Goal: Task Accomplishment & Management: Manage account settings

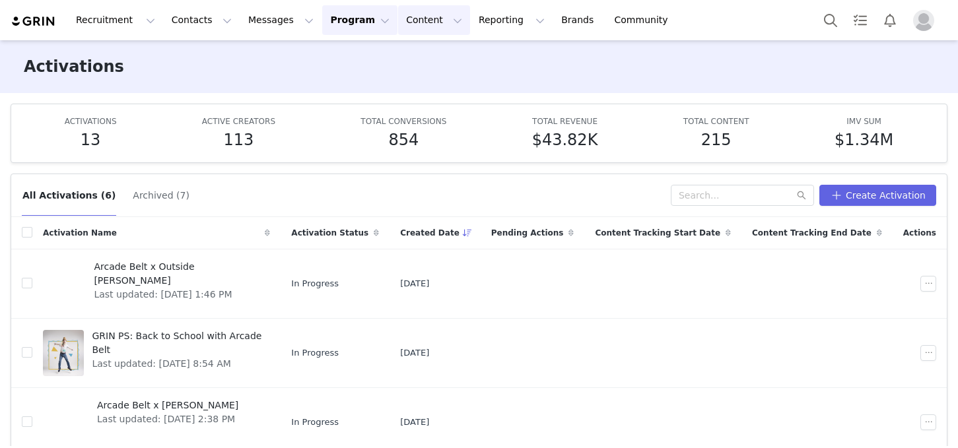
click at [411, 20] on button "Content Content" at bounding box center [434, 20] width 72 height 30
click at [411, 58] on p "Creator Content" at bounding box center [419, 59] width 74 height 14
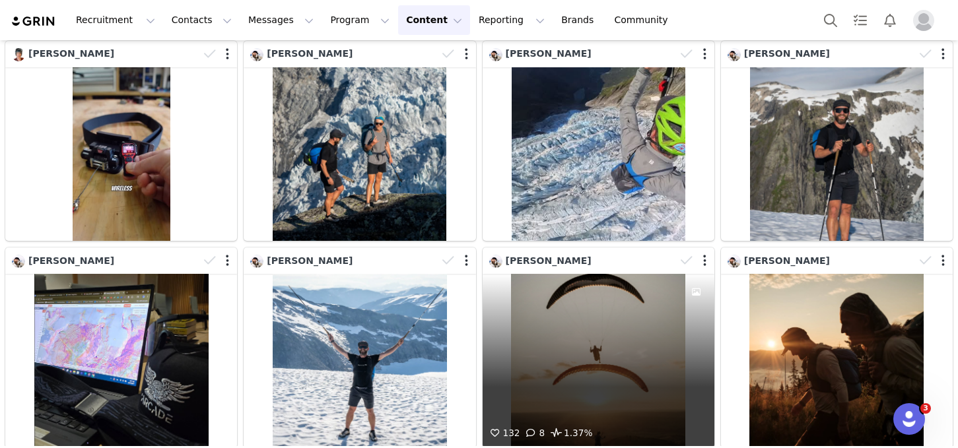
scroll to position [53, 0]
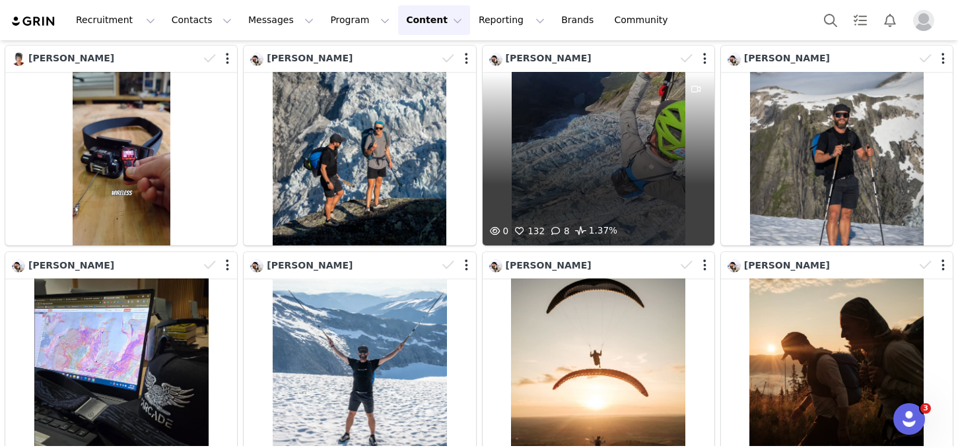
click at [561, 119] on div "0 132 8 1.37%" at bounding box center [599, 159] width 232 height 174
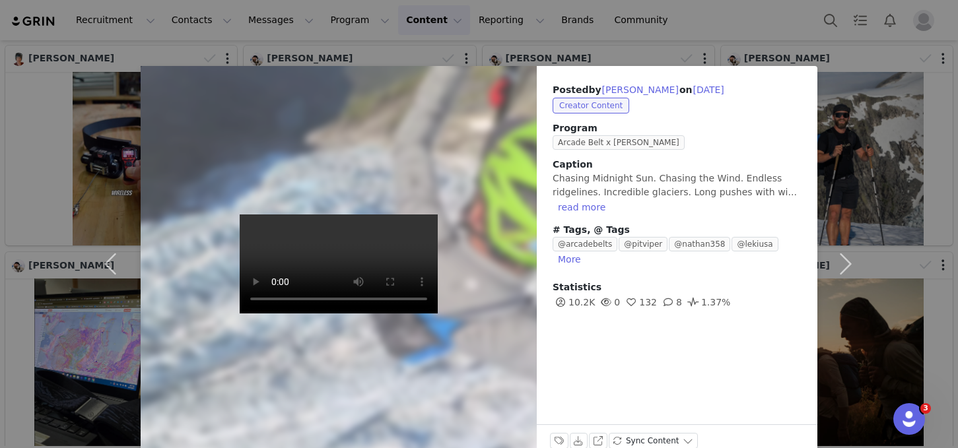
click at [902, 88] on div "Posted by [PERSON_NAME] on [DATE] Creator Content Program Arcade Belt x [PERSON…" at bounding box center [479, 224] width 958 height 448
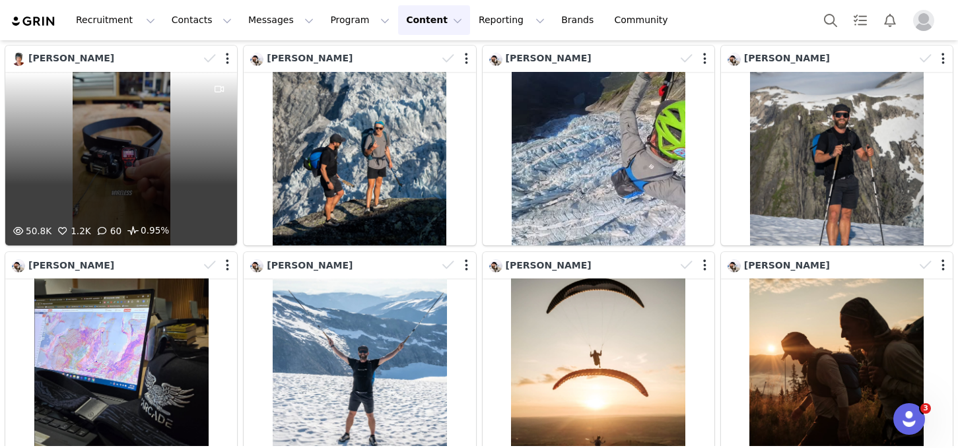
click at [120, 153] on div "50.8K 1.2K 60 0.95%" at bounding box center [121, 159] width 232 height 174
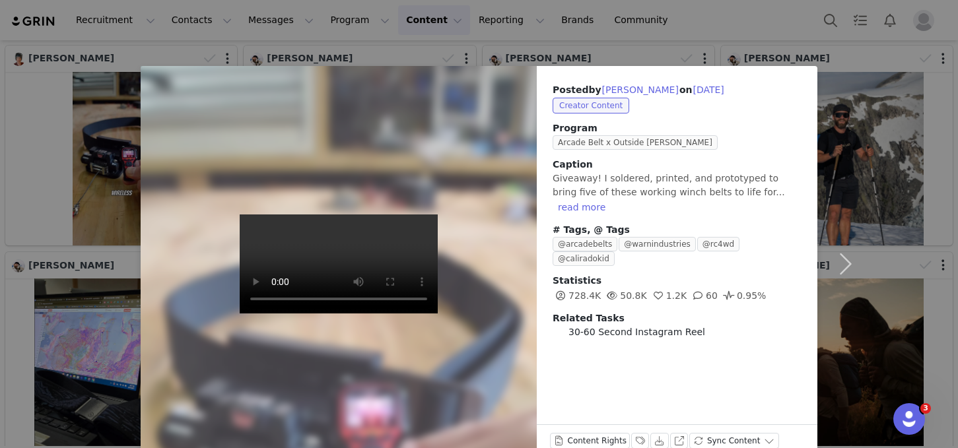
click at [912, 38] on div "Posted by [PERSON_NAME] on [DATE] Creator Content Program Arcade Belt x Outside…" at bounding box center [479, 224] width 958 height 448
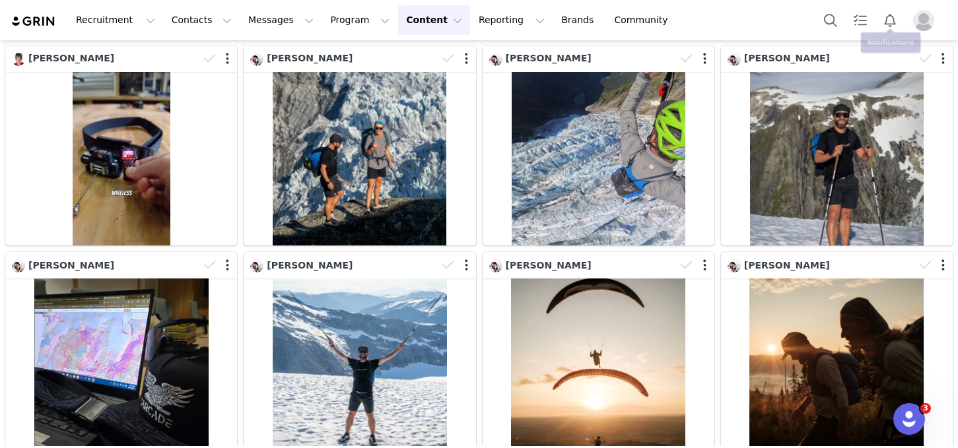
click at [928, 18] on img "Profile" at bounding box center [923, 20] width 21 height 21
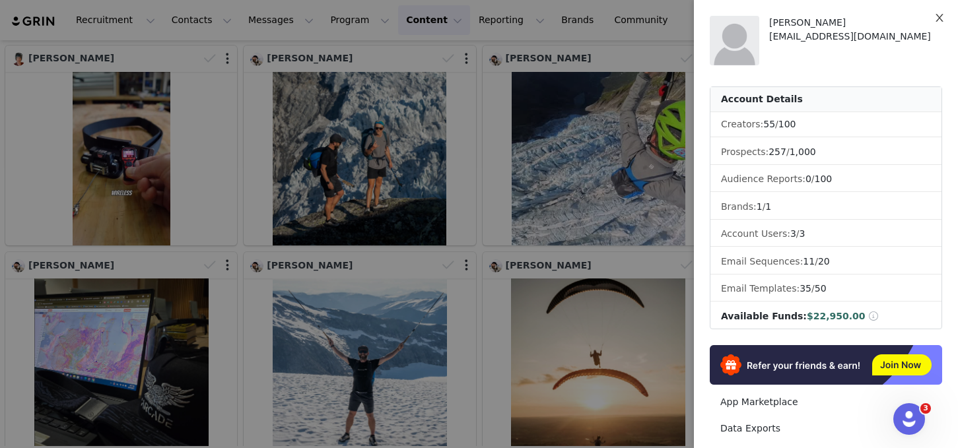
click at [940, 17] on icon "icon: close" at bounding box center [939, 18] width 11 height 11
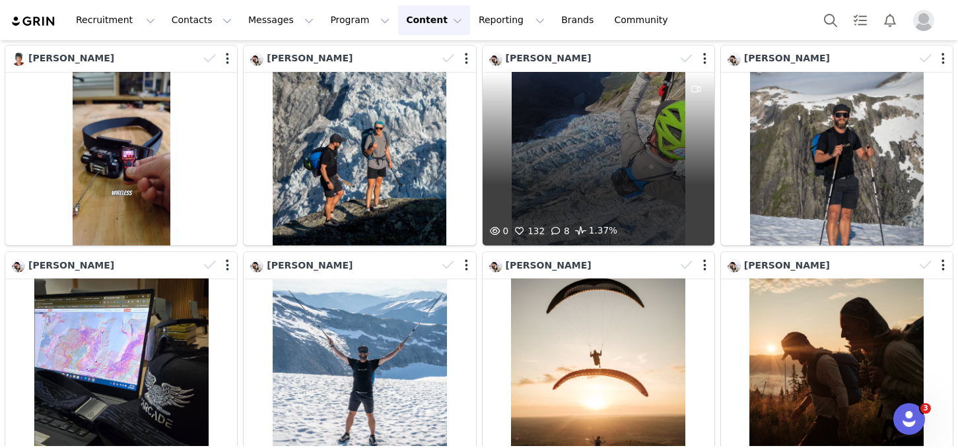
scroll to position [0, 0]
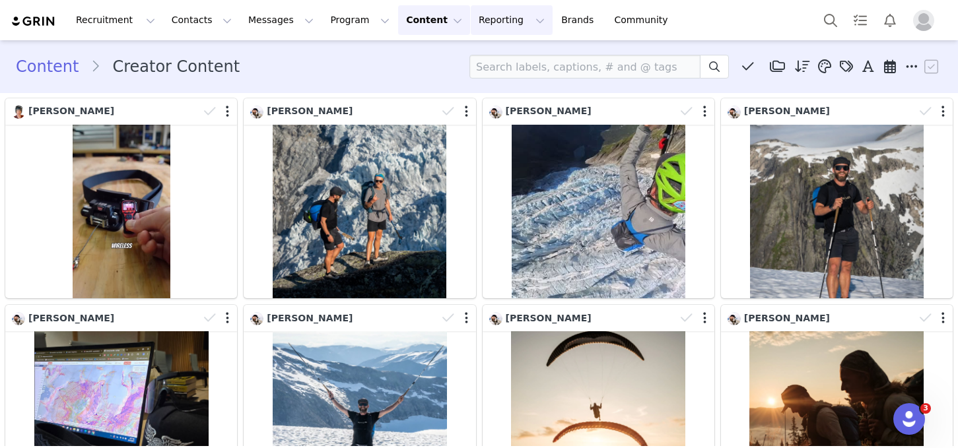
click at [500, 24] on button "Reporting Reporting" at bounding box center [512, 20] width 82 height 30
click at [324, 23] on button "Program Program" at bounding box center [359, 20] width 75 height 30
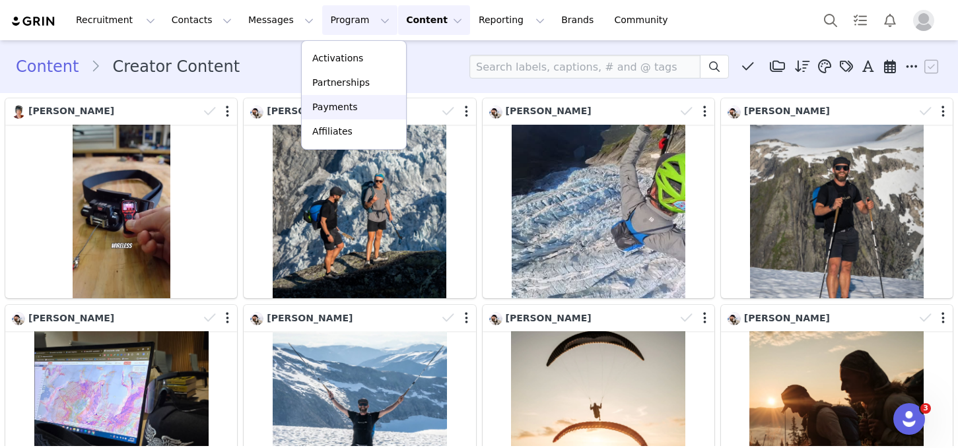
click at [326, 109] on p "Payments" at bounding box center [335, 107] width 46 height 14
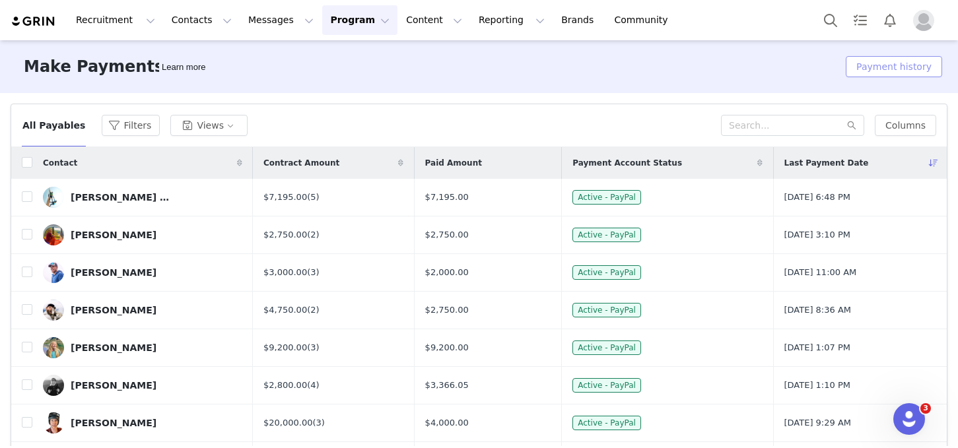
click at [876, 67] on button "Payment history" at bounding box center [894, 66] width 96 height 21
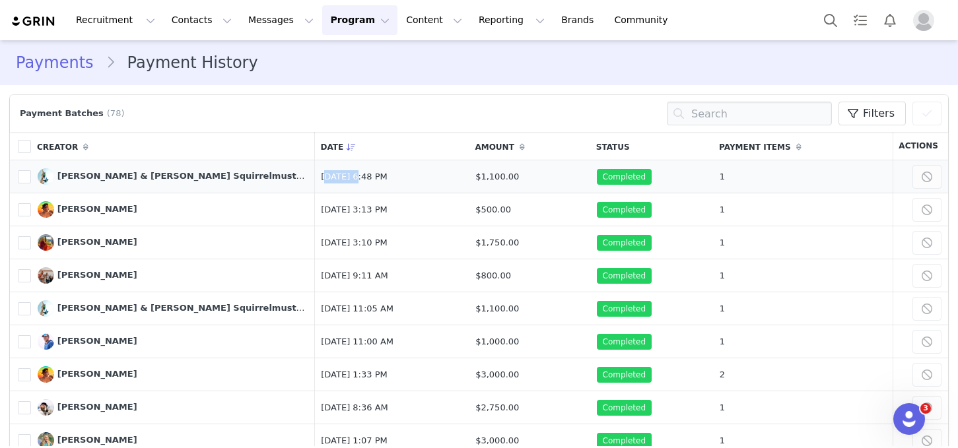
drag, startPoint x: 225, startPoint y: 176, endPoint x: 256, endPoint y: 177, distance: 31.1
click at [315, 177] on td "[DATE] 6:48 PM" at bounding box center [392, 176] width 155 height 33
copy td "[DATE],"
